Goal: Transaction & Acquisition: Purchase product/service

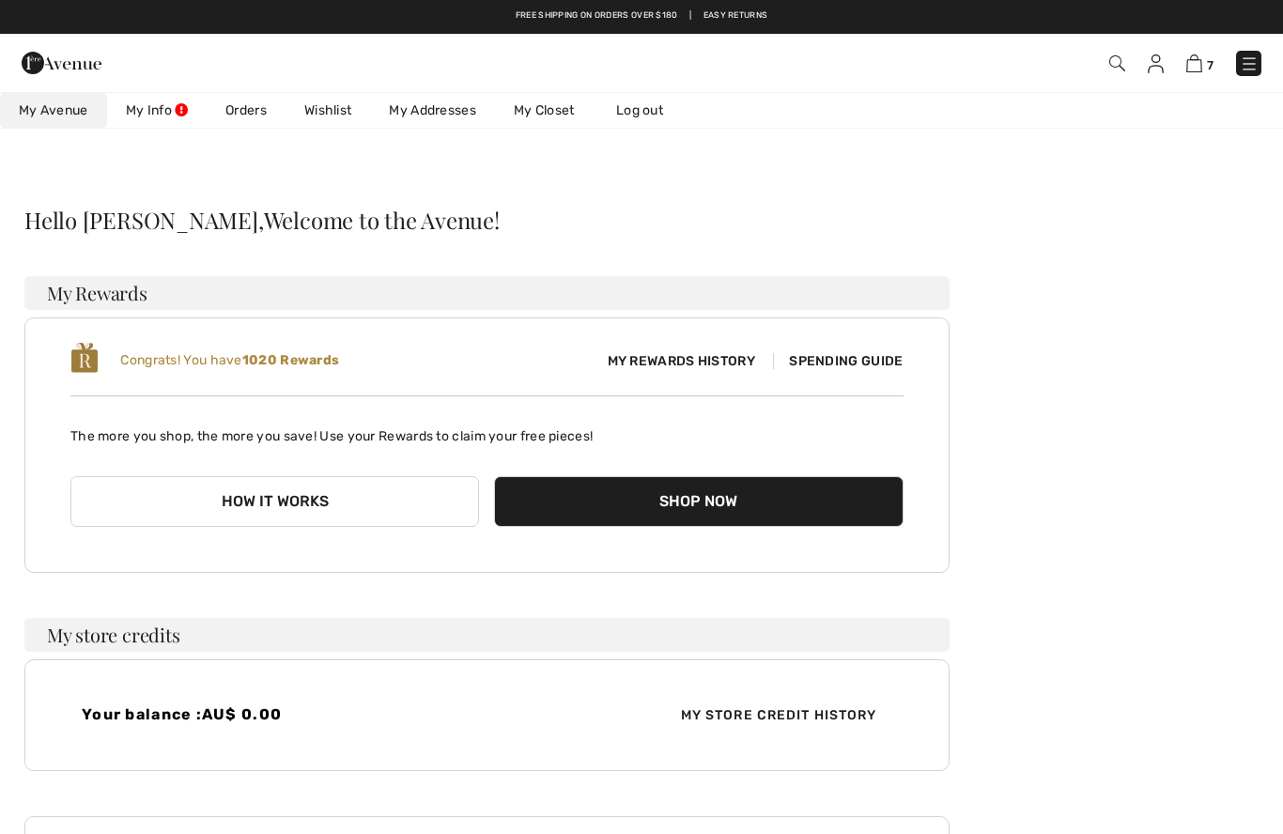
click at [1151, 70] on img at bounding box center [1156, 63] width 16 height 19
click at [1153, 63] on img at bounding box center [1156, 63] width 16 height 19
click at [244, 111] on link "Orders" at bounding box center [246, 110] width 79 height 35
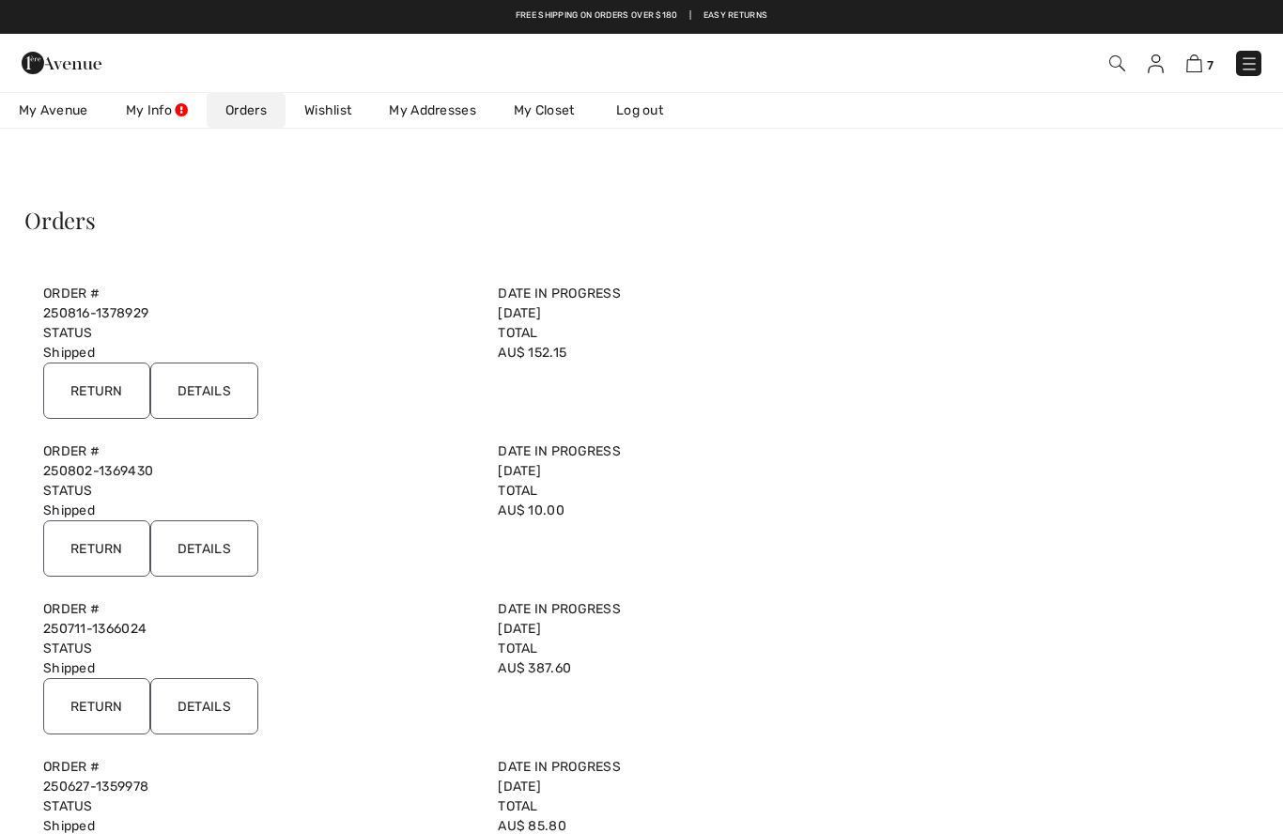
click at [221, 386] on input "Details" at bounding box center [204, 391] width 108 height 56
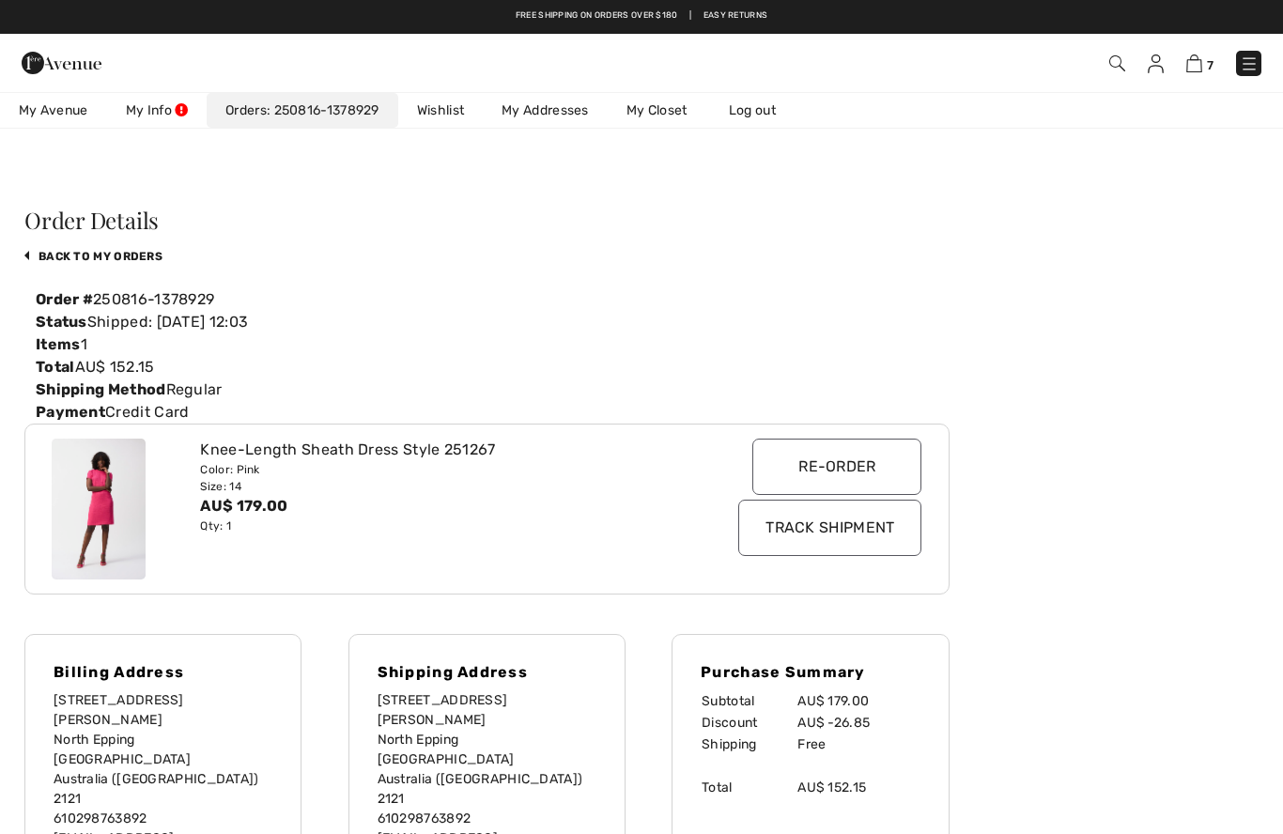
click at [822, 525] on input "Track Shipment" at bounding box center [829, 528] width 183 height 56
click at [1195, 65] on img at bounding box center [1194, 63] width 16 height 18
click at [1200, 64] on img at bounding box center [1194, 63] width 16 height 18
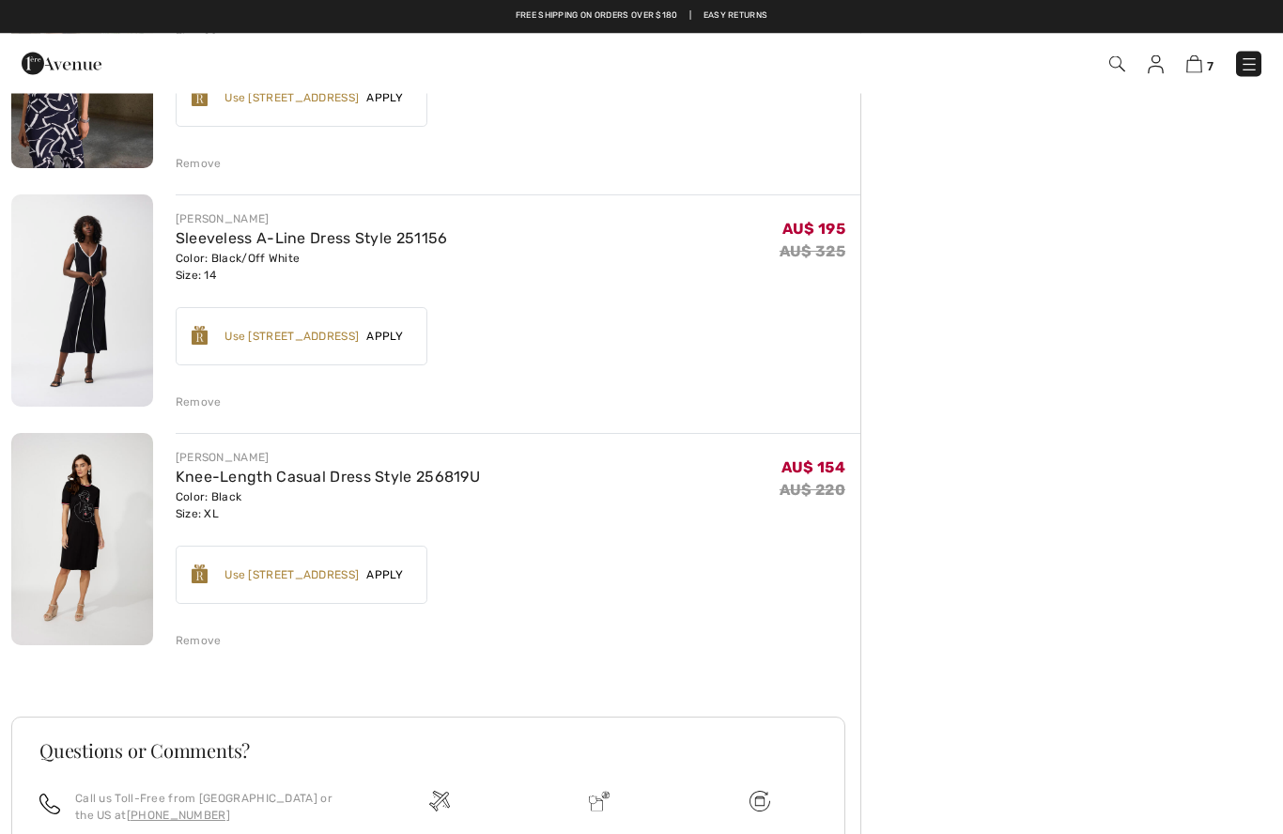
scroll to position [1244, 0]
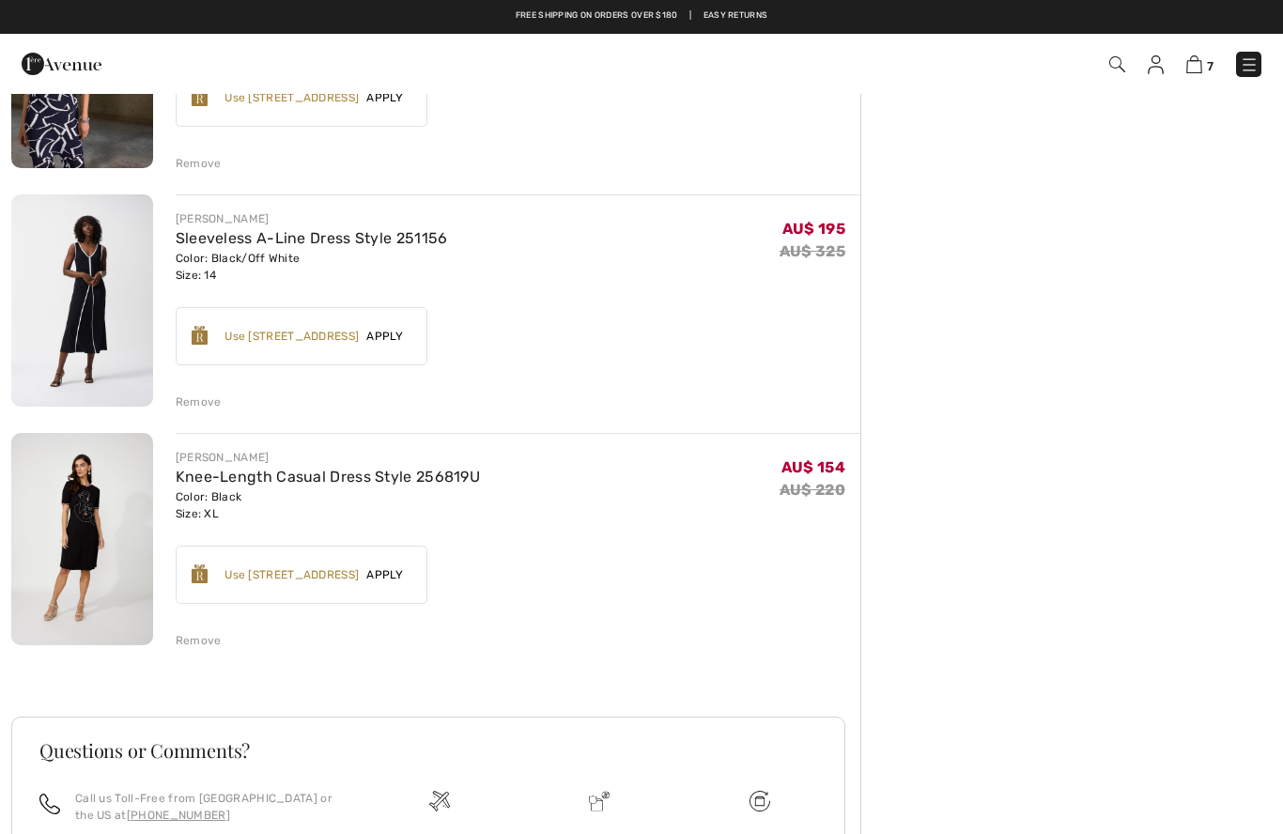
click at [219, 468] on link "Knee-Length Casual Dress Style 256819U" at bounding box center [328, 477] width 304 height 18
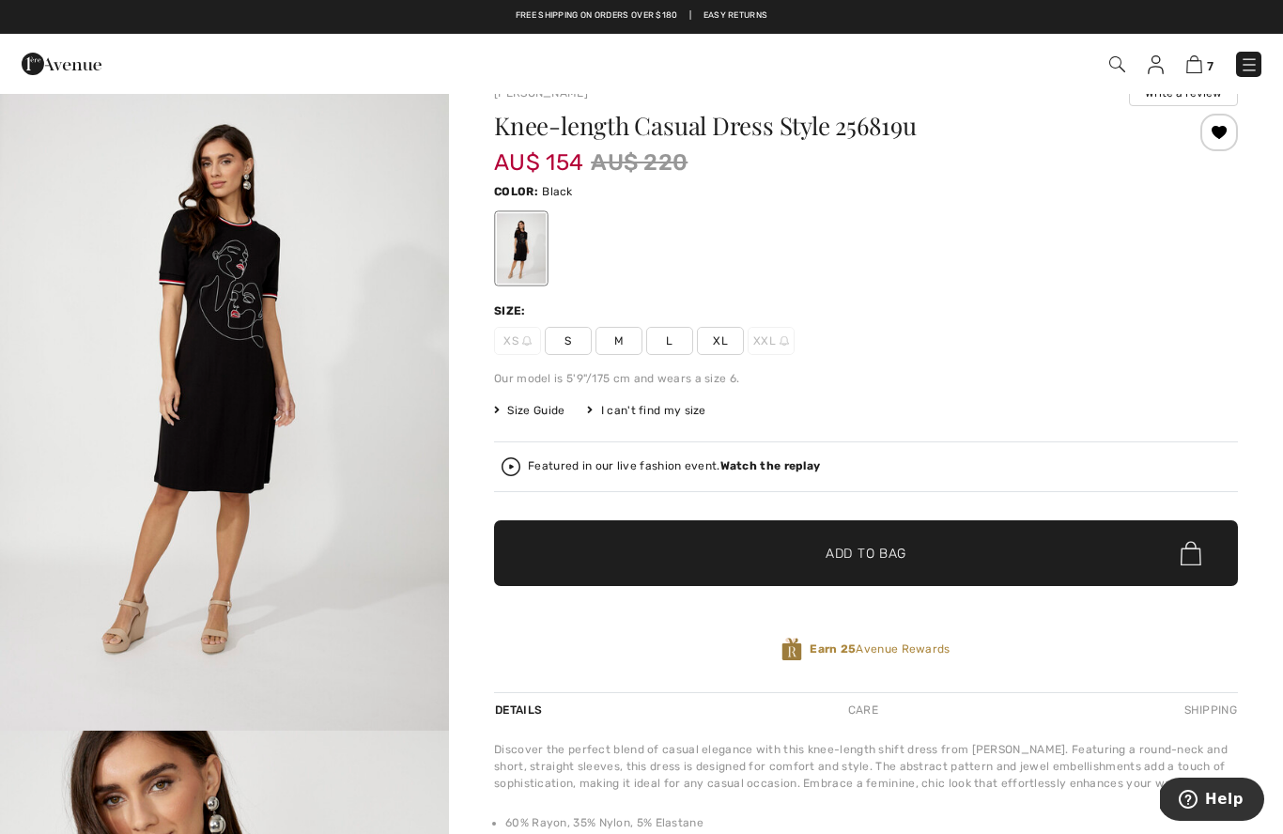
scroll to position [25, 0]
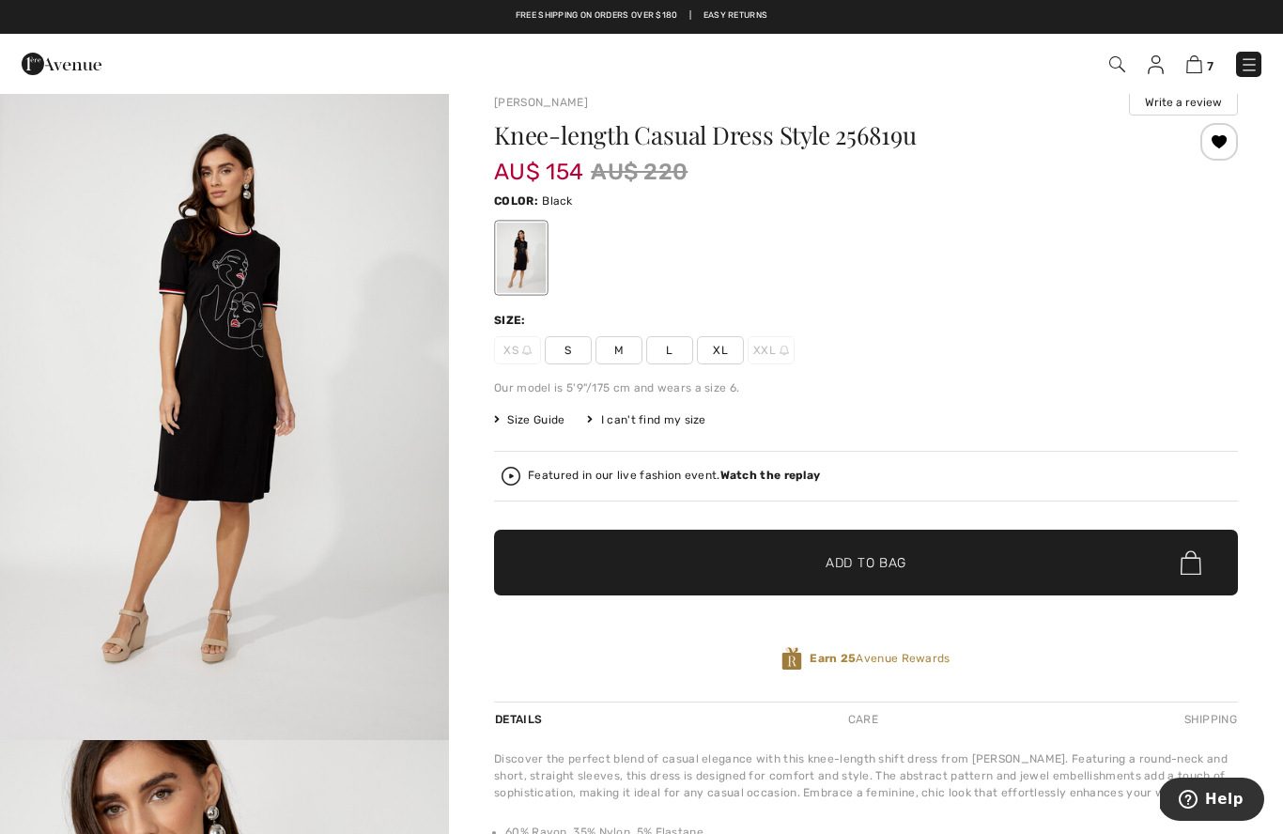
click at [1202, 62] on img at bounding box center [1194, 64] width 16 height 18
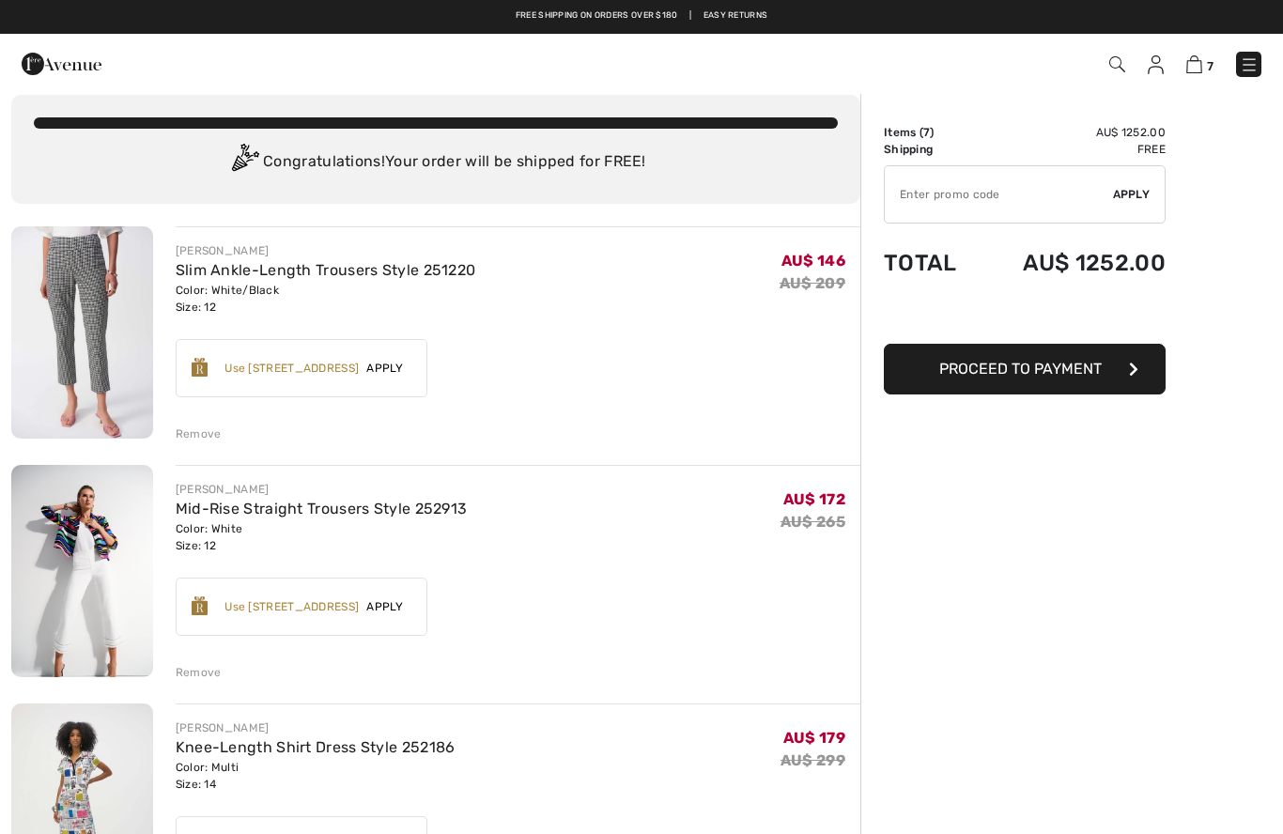
scroll to position [19, 0]
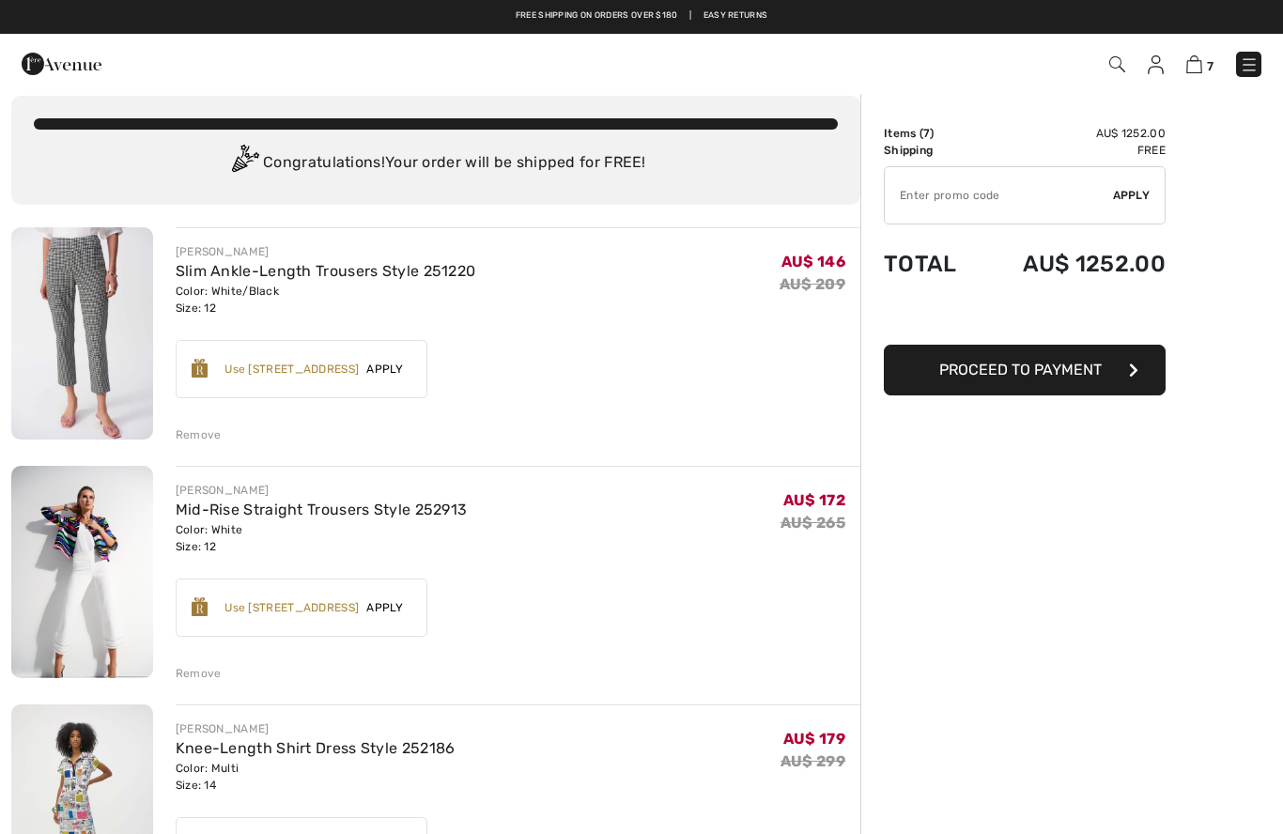
click at [238, 504] on link "Mid-Rise Straight Trousers Style 252913" at bounding box center [322, 510] width 292 height 18
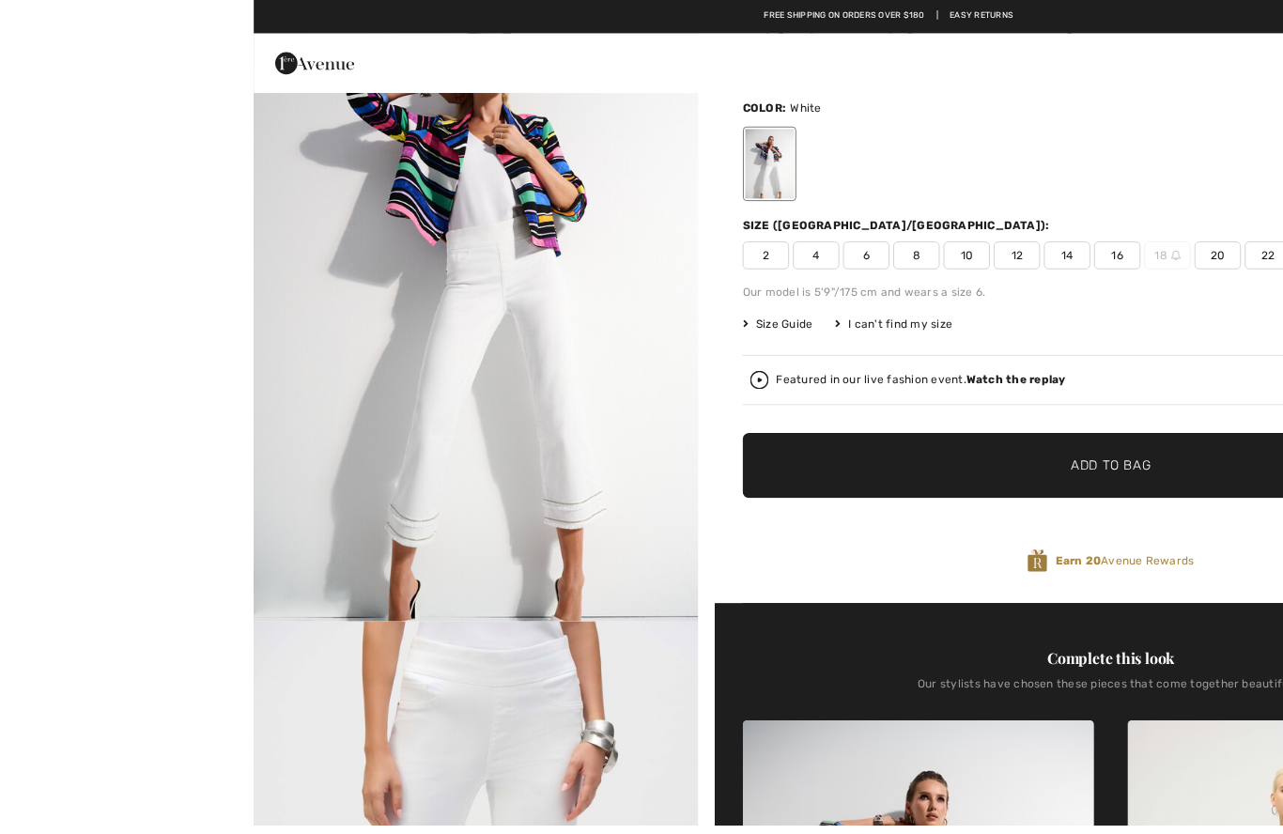
scroll to position [122, 0]
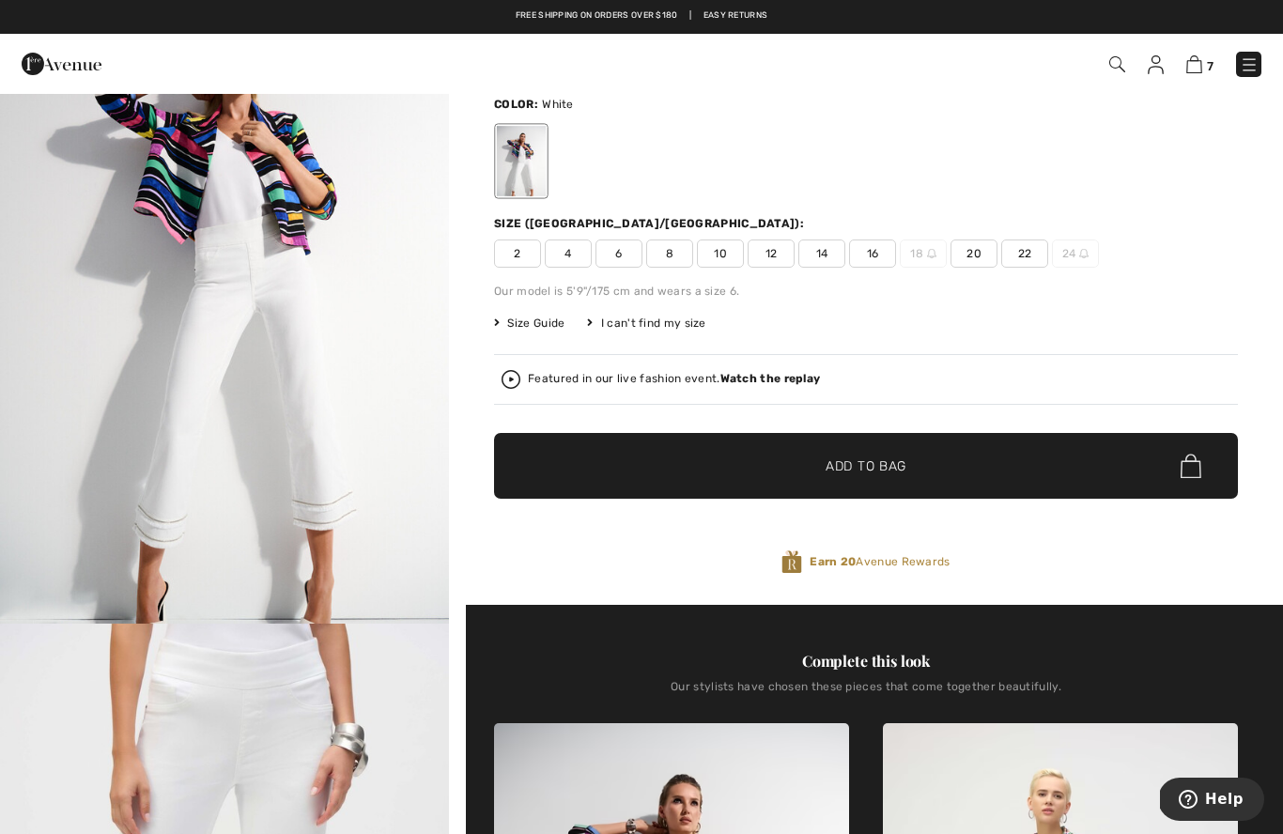
click at [761, 379] on strong "Watch the replay" at bounding box center [770, 378] width 100 height 13
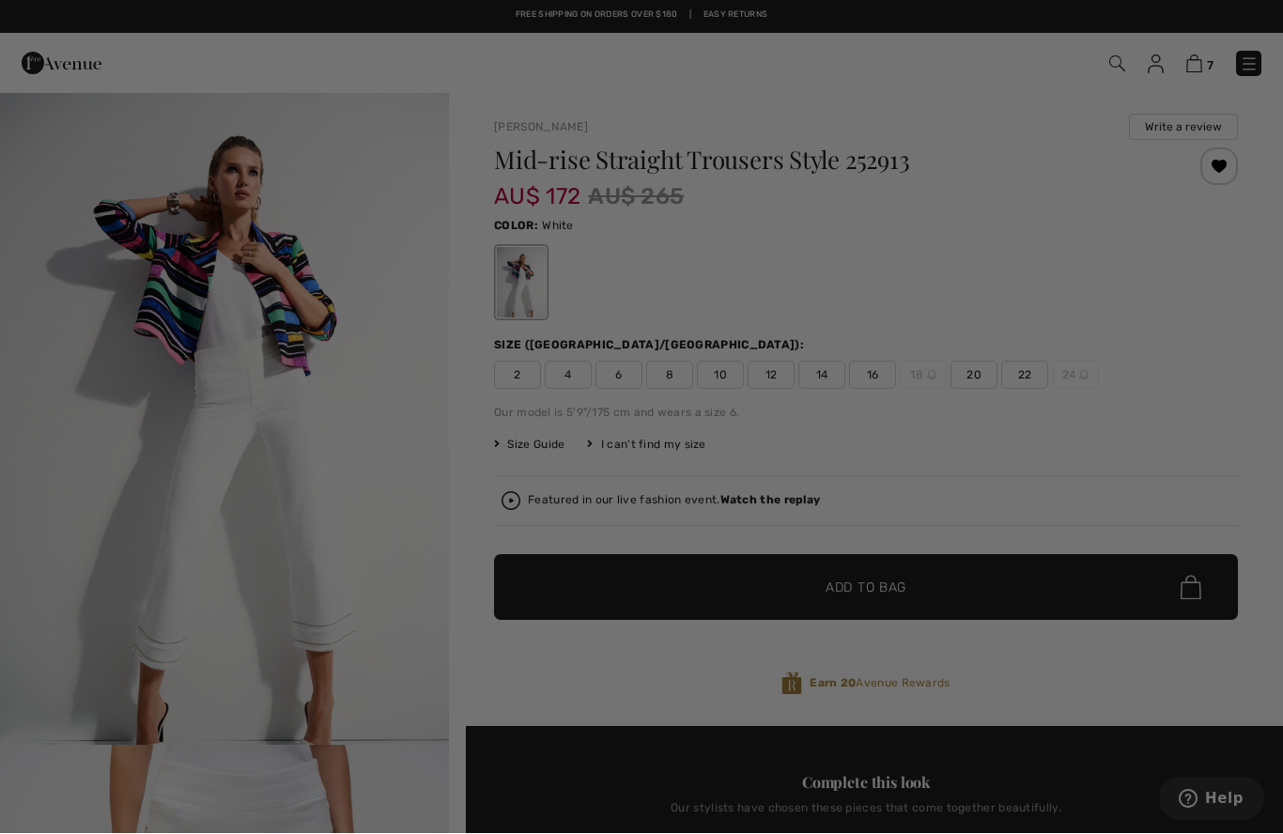
scroll to position [0, 0]
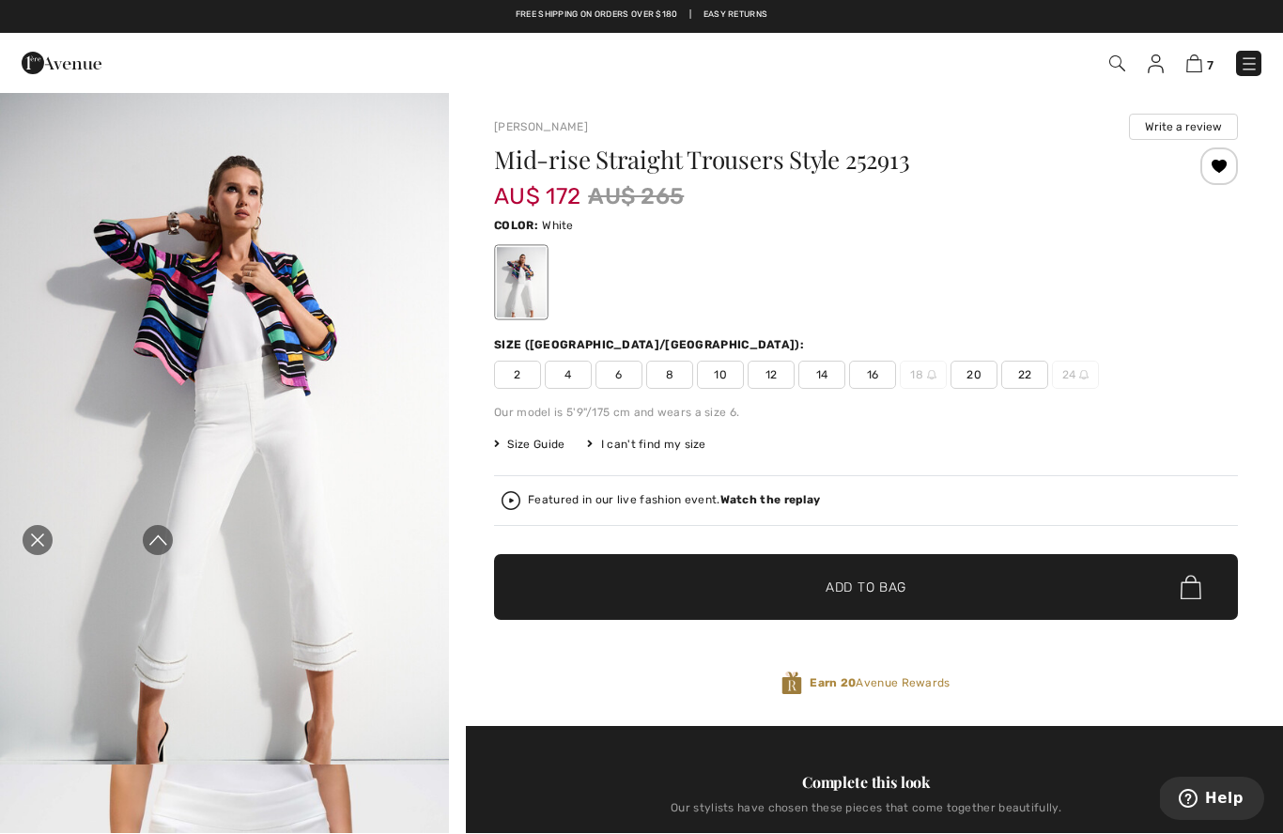
click at [44, 536] on icon "Close live curation" at bounding box center [37, 541] width 23 height 23
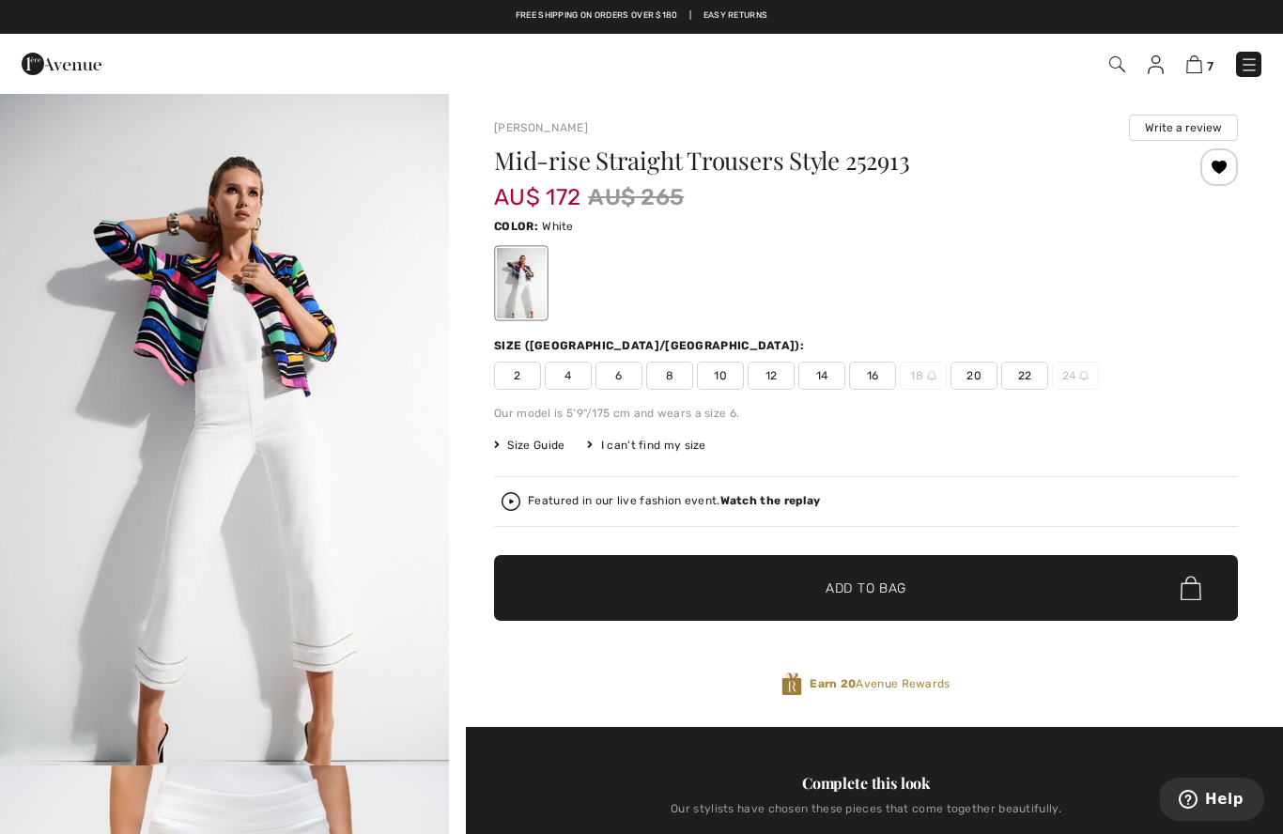
click at [770, 504] on strong "Watch the replay" at bounding box center [770, 500] width 100 height 13
click at [11, 522] on img "1 / 7" at bounding box center [224, 428] width 449 height 673
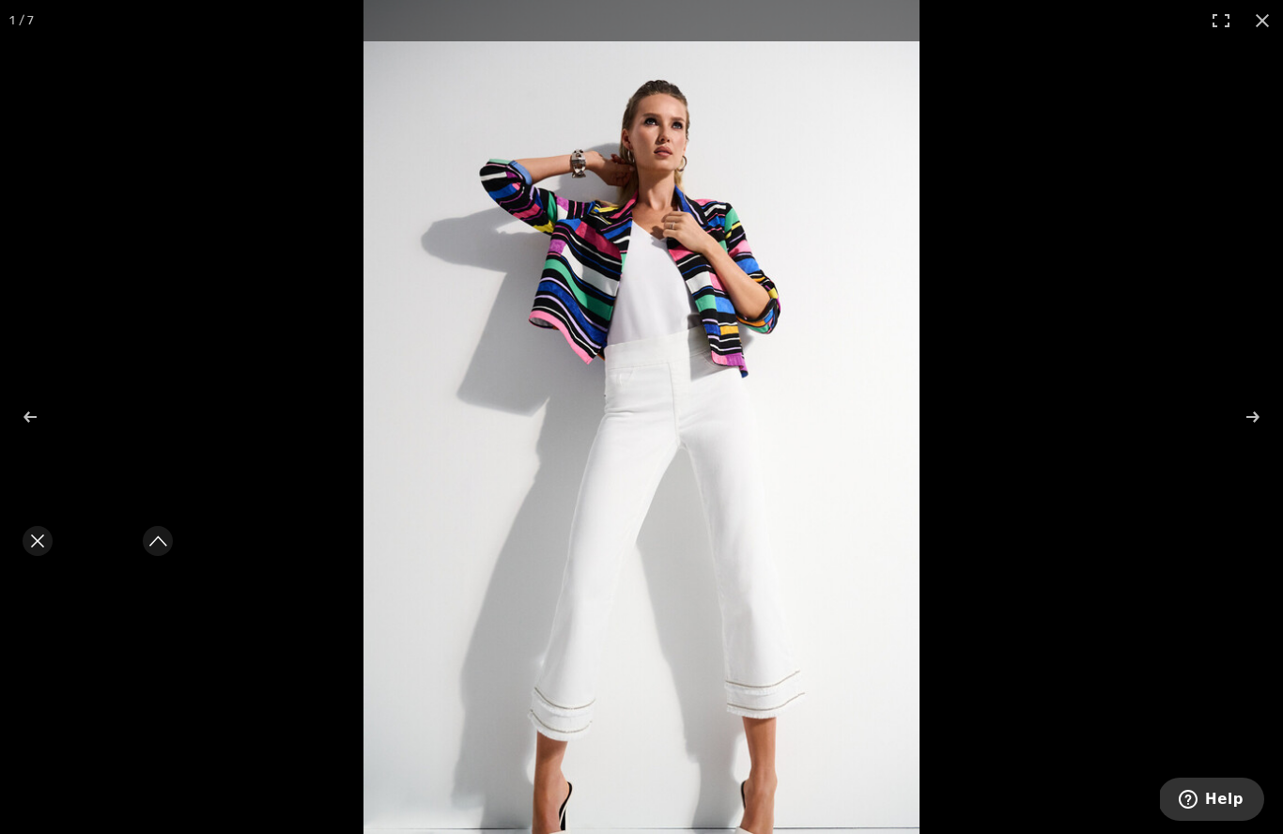
click at [37, 528] on div "Close live curation" at bounding box center [37, 540] width 45 height 45
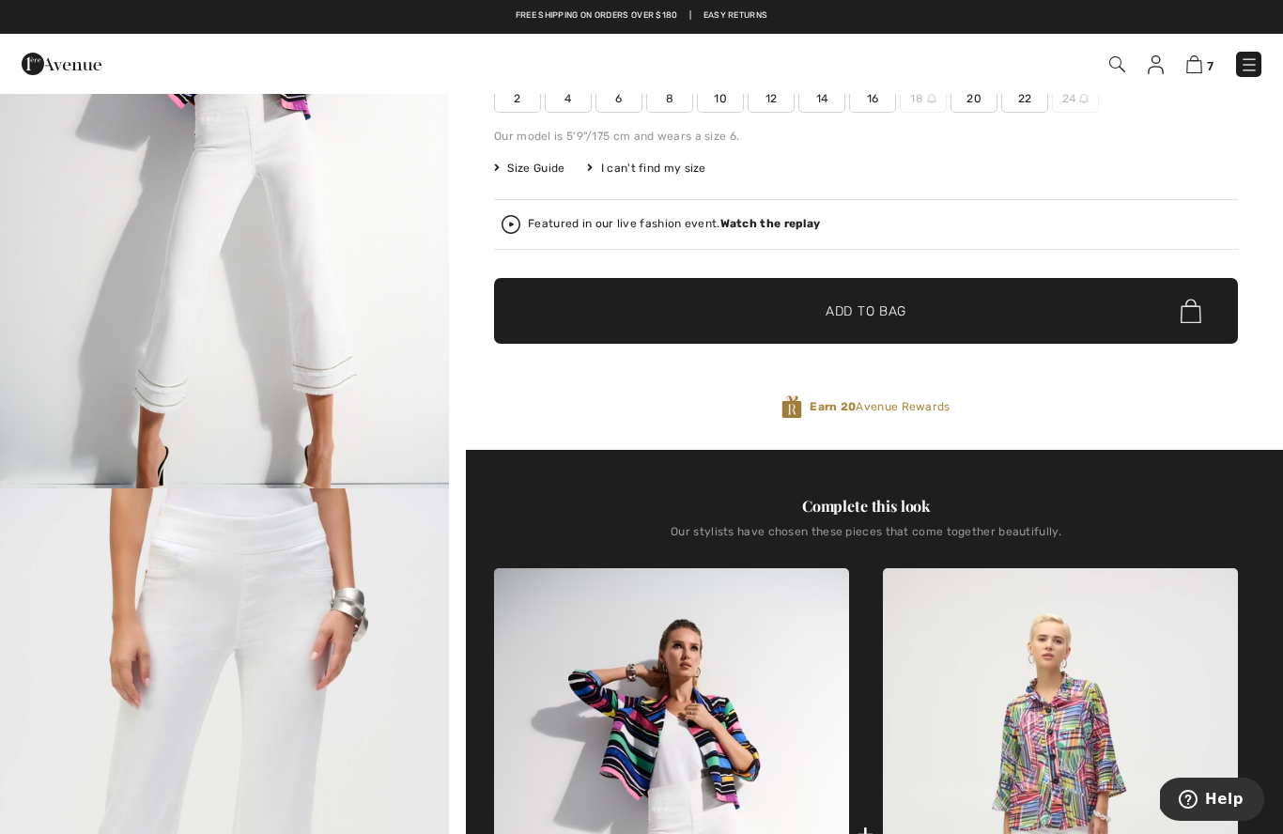
scroll to position [288, 0]
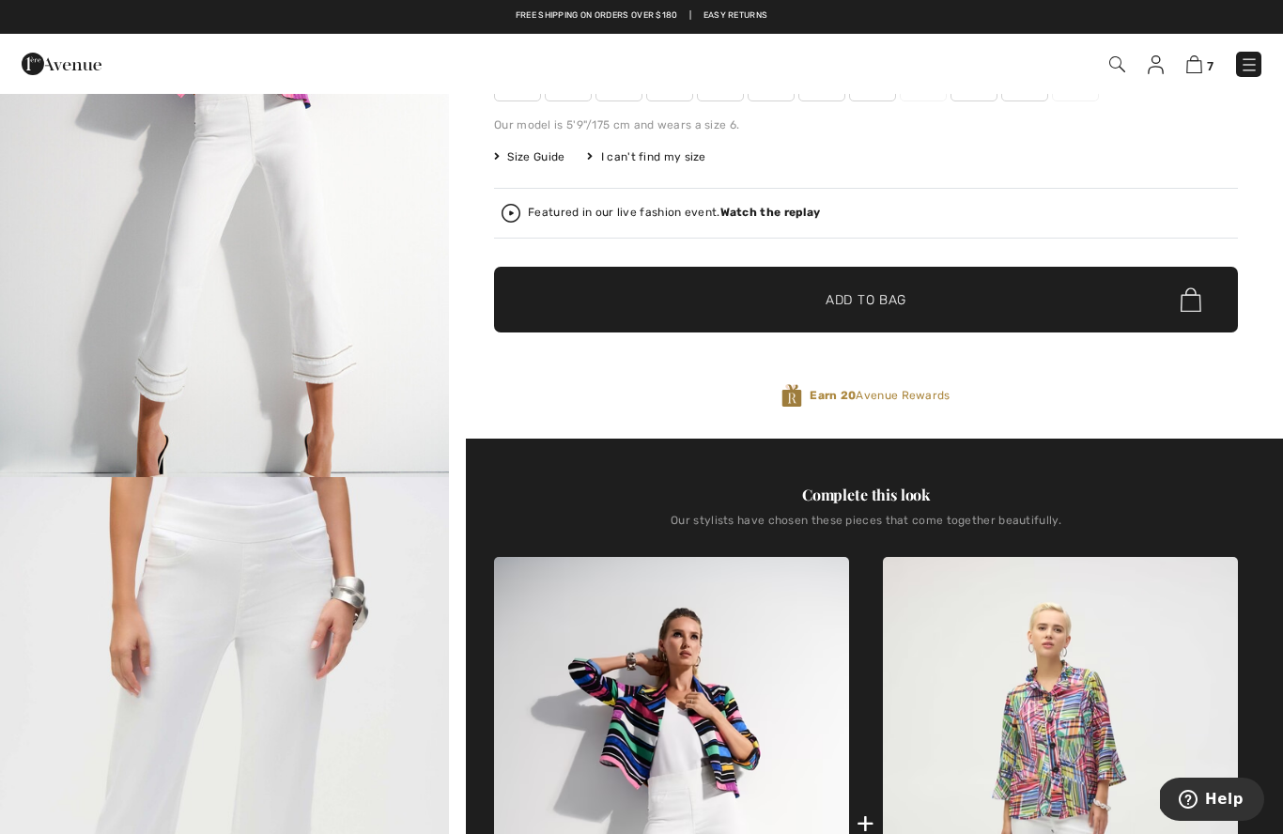
click at [1197, 71] on img at bounding box center [1194, 64] width 16 height 18
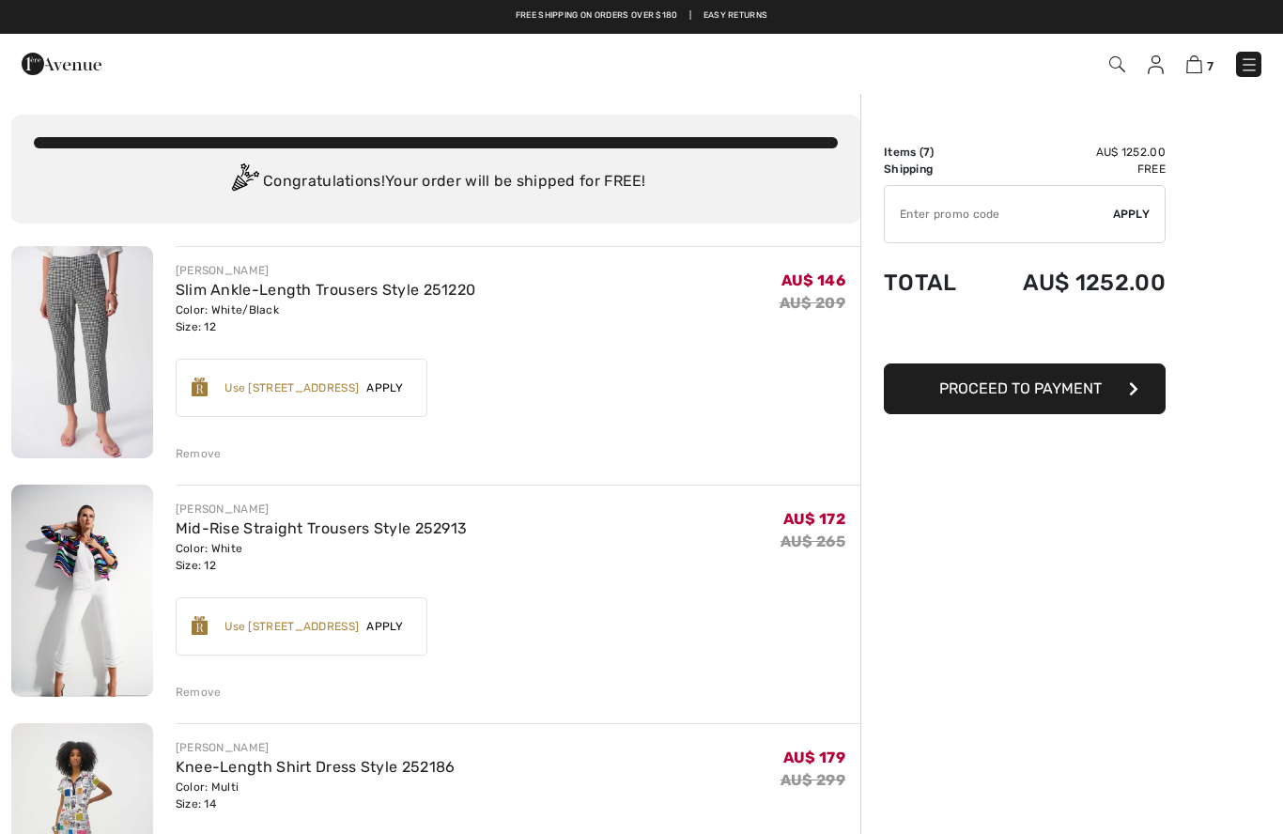
checkbox input "true"
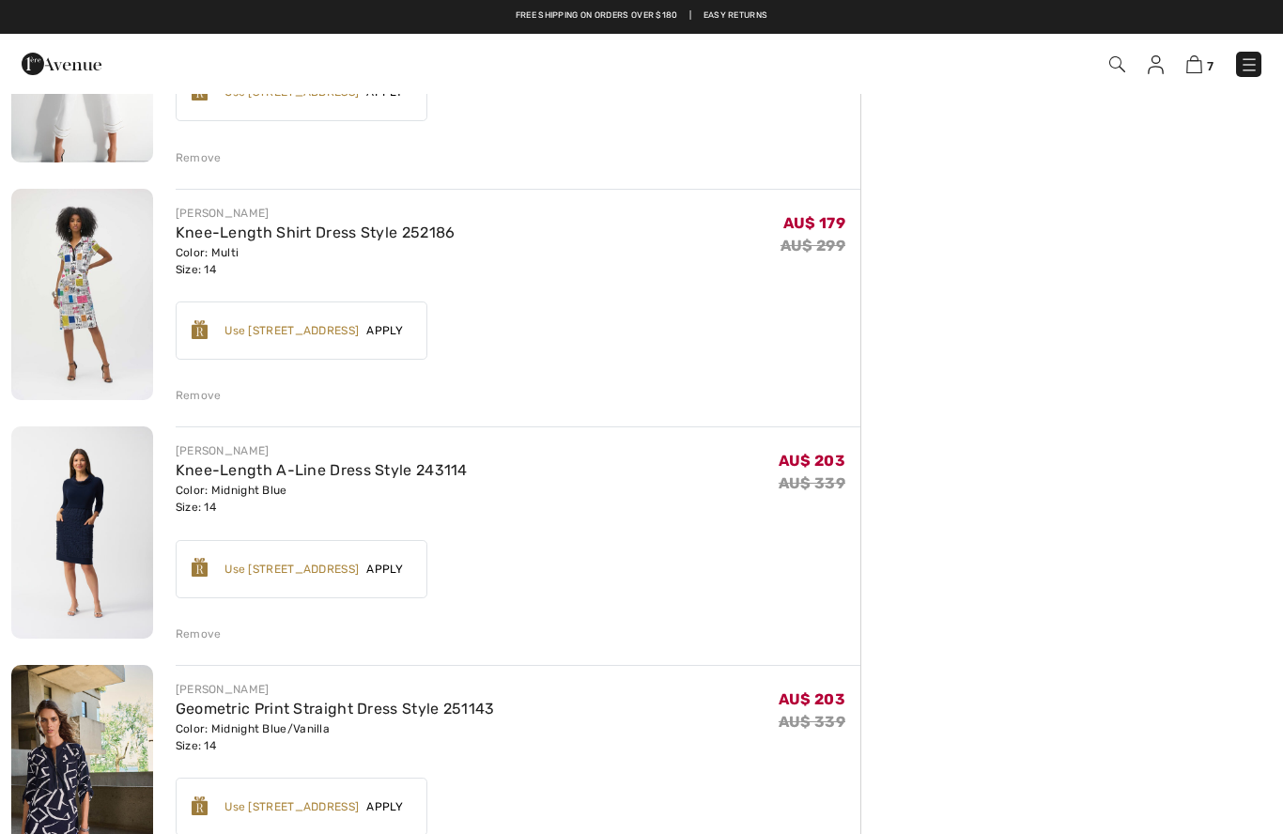
scroll to position [520, 0]
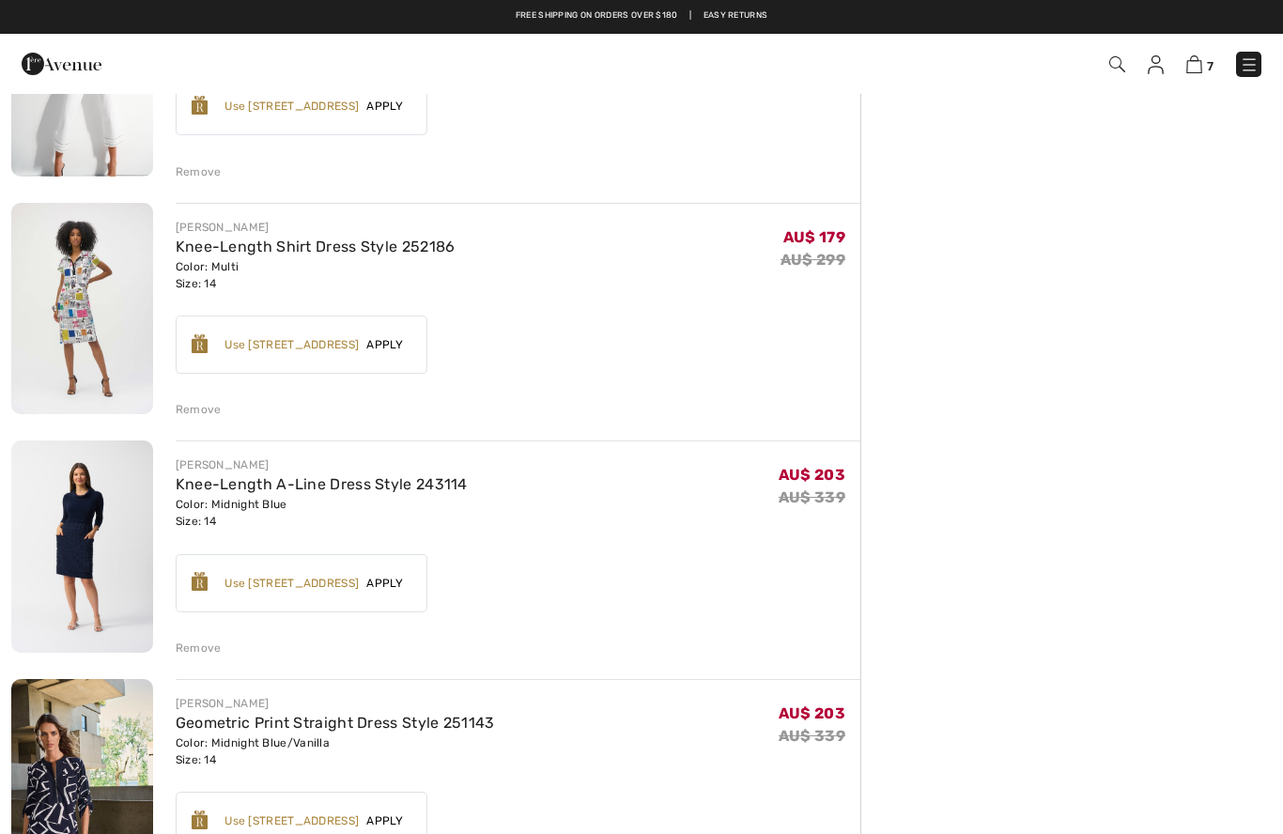
click at [197, 254] on link "Knee-Length Shirt Dress Style 252186" at bounding box center [316, 247] width 280 height 18
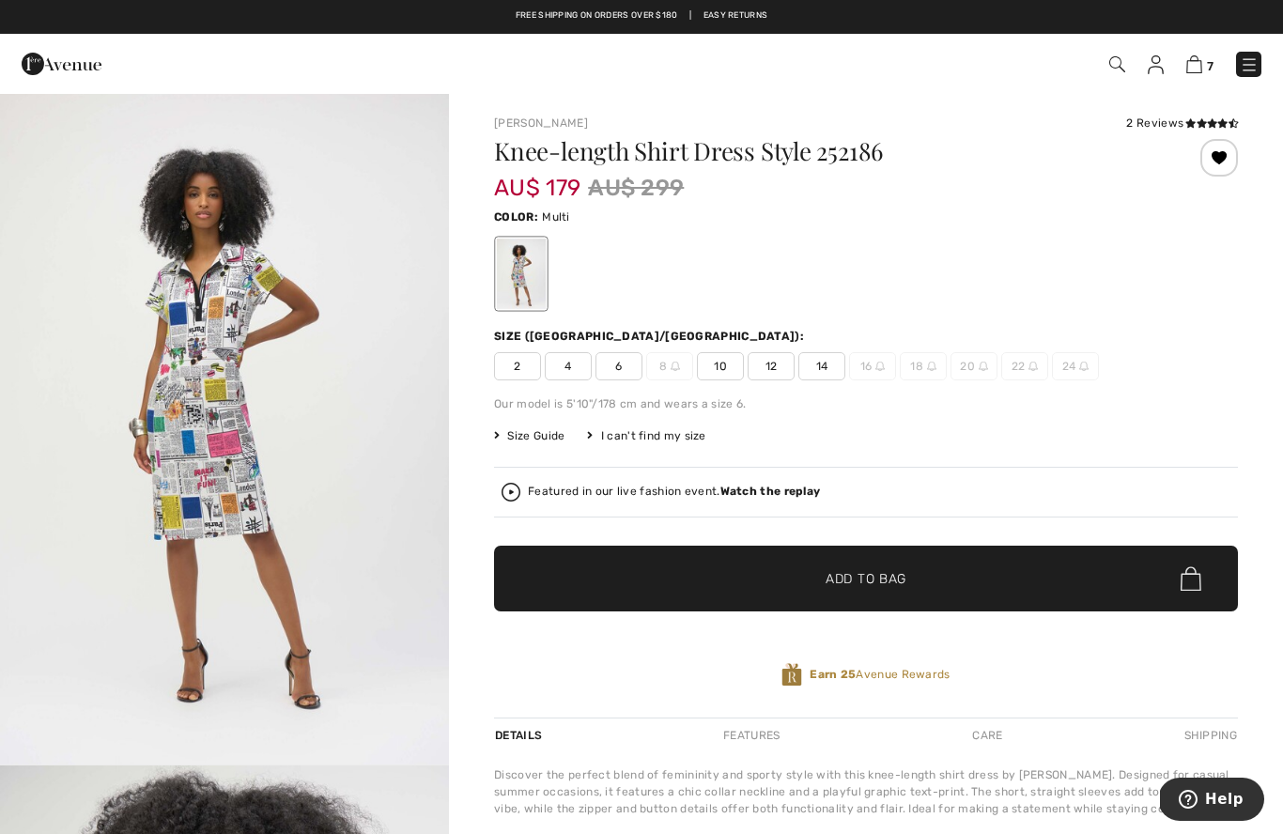
click at [1199, 66] on img at bounding box center [1194, 64] width 16 height 18
click at [1200, 69] on img at bounding box center [1194, 64] width 16 height 18
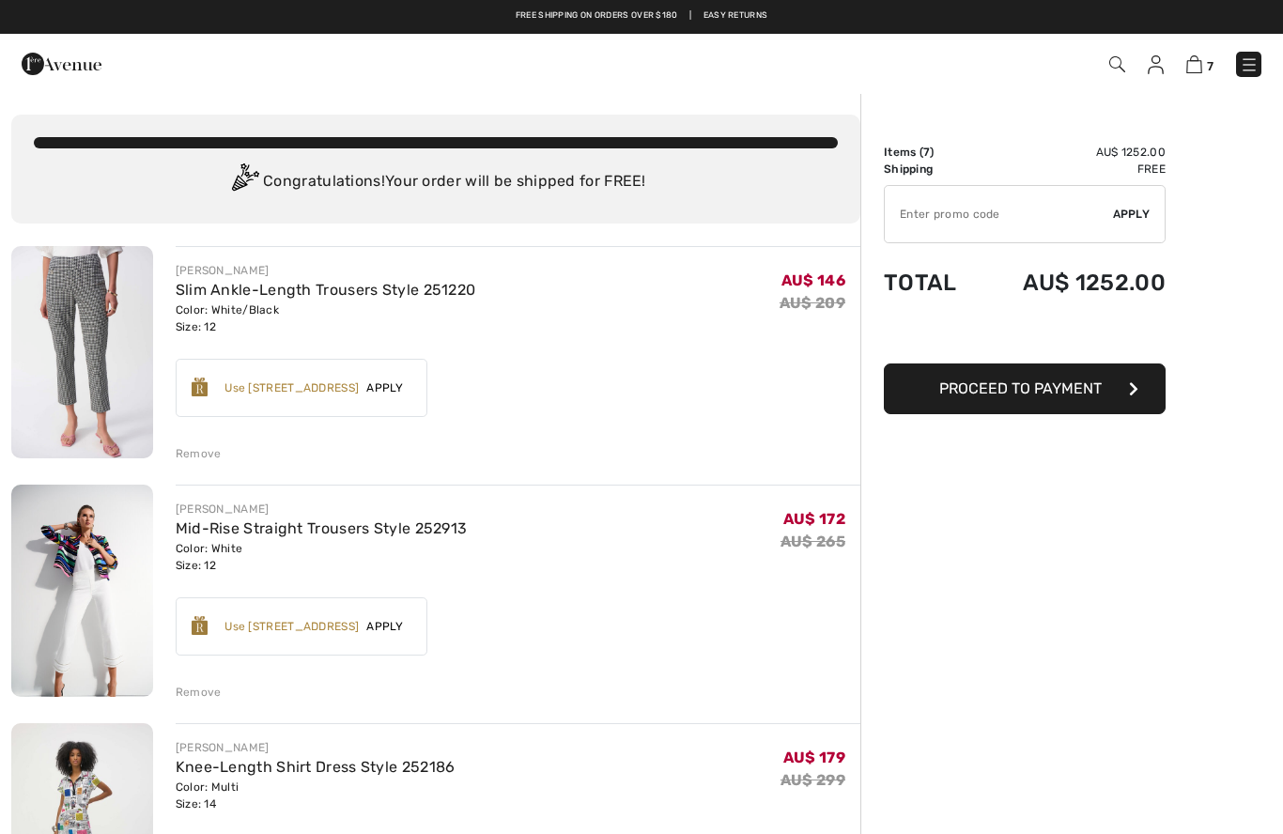
click at [1195, 60] on img at bounding box center [1194, 64] width 16 height 18
click at [1202, 70] on img at bounding box center [1194, 64] width 16 height 18
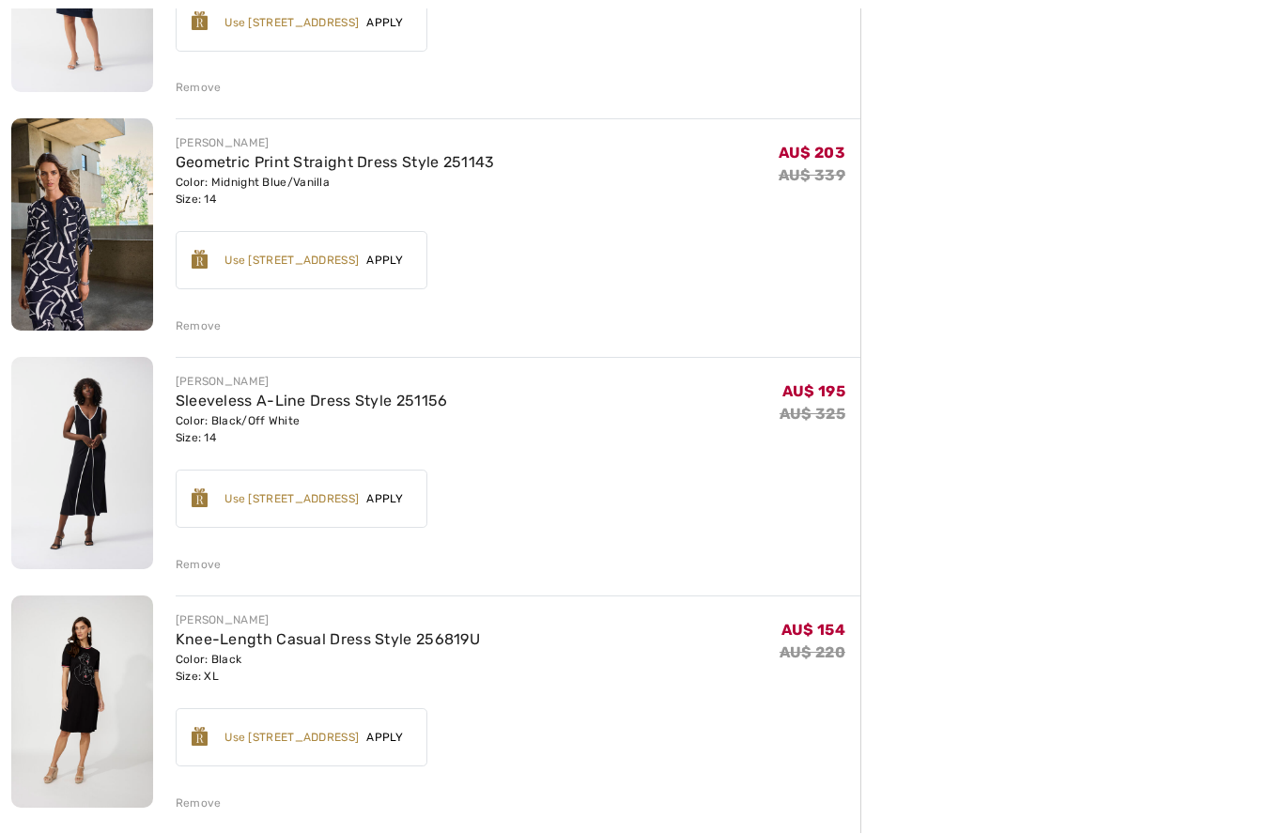
scroll to position [1088, 0]
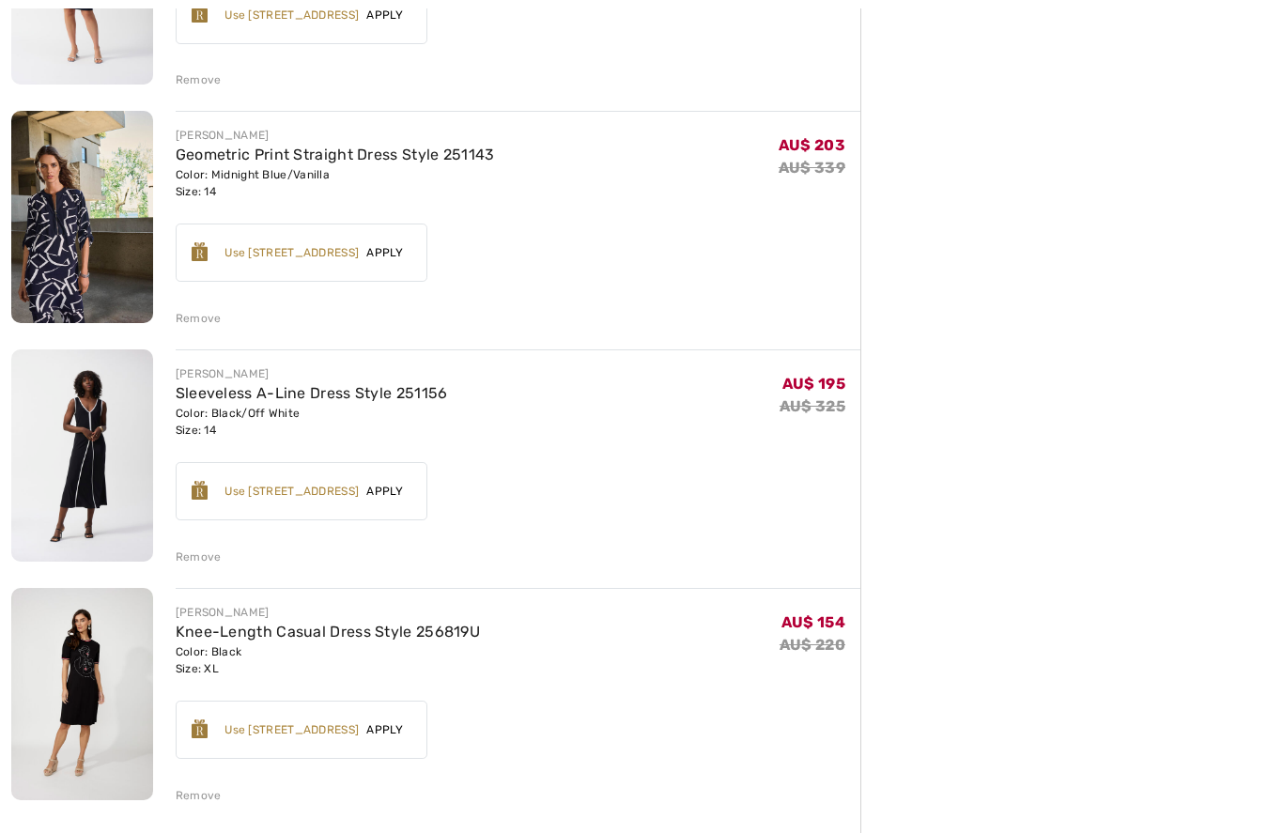
click at [202, 552] on div "Remove" at bounding box center [199, 556] width 46 height 17
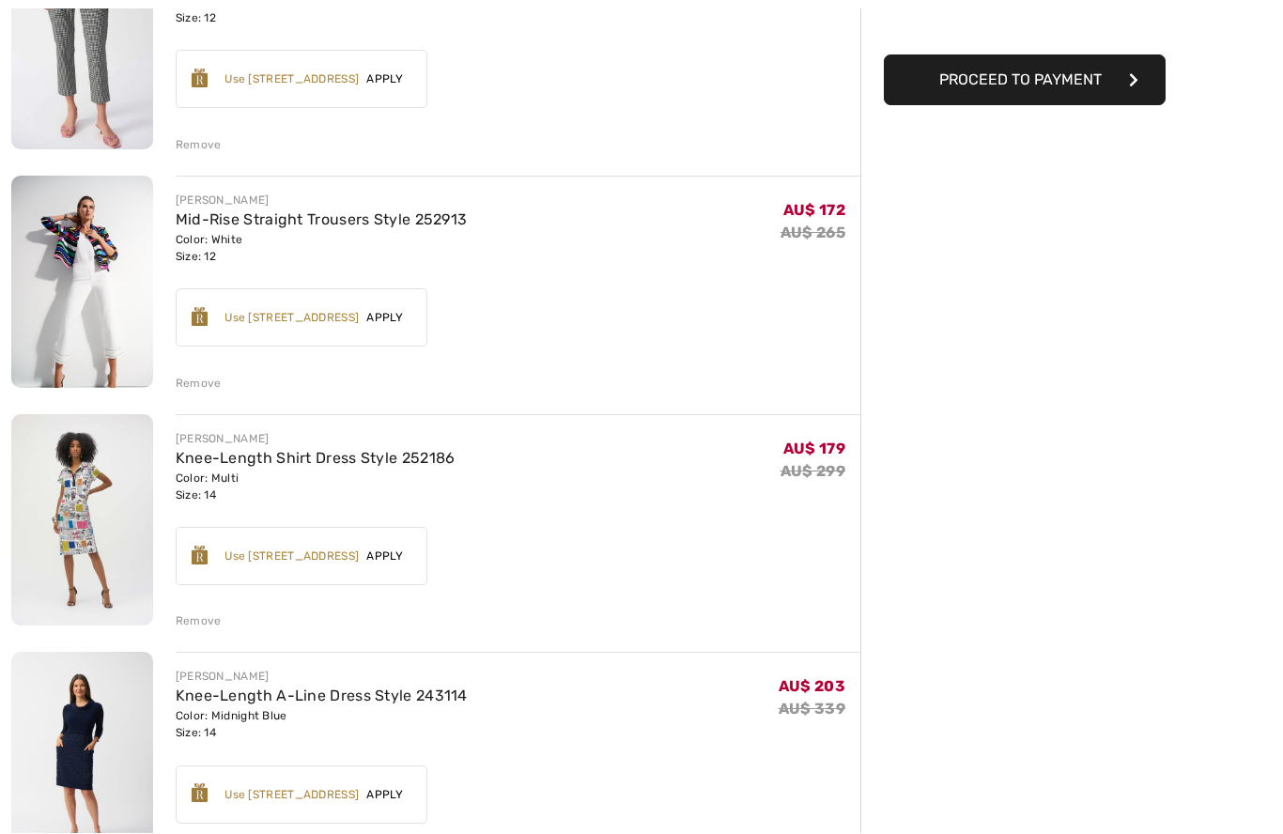
scroll to position [311, 0]
